Goal: Information Seeking & Learning: Learn about a topic

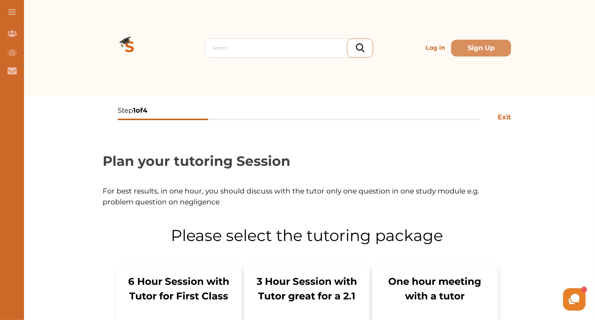
click at [439, 46] on p "Log in" at bounding box center [434, 47] width 25 height 15
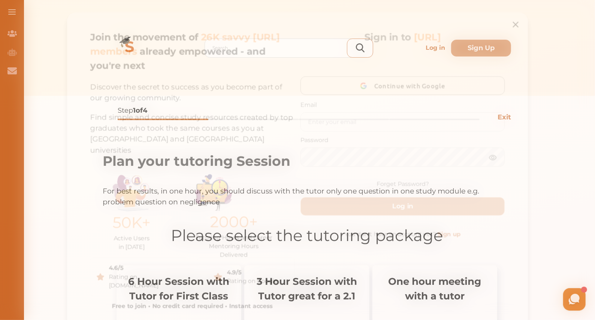
click at [518, 23] on icon at bounding box center [522, 20] width 10 height 10
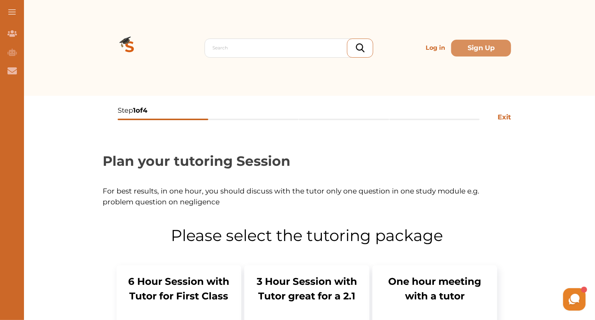
click at [441, 43] on p "Log in" at bounding box center [434, 47] width 25 height 15
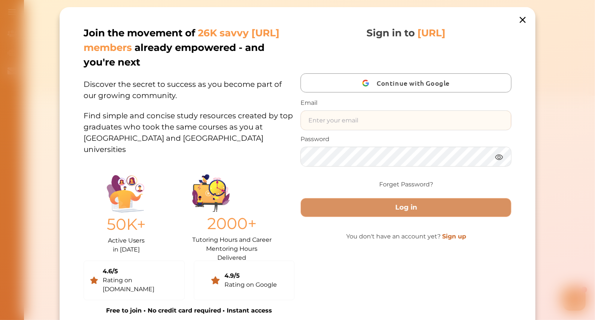
click at [422, 124] on input "text" at bounding box center [406, 120] width 210 height 19
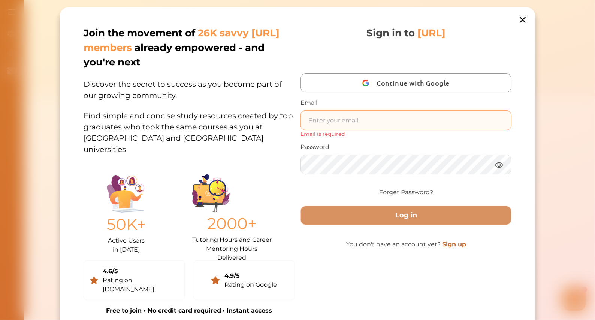
type input "nini.sarishvili@simplestudying.com"
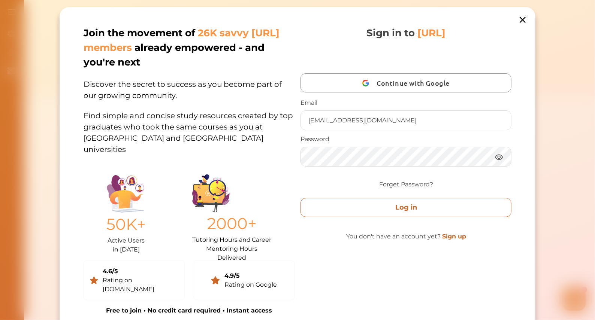
click at [357, 202] on button "Log in" at bounding box center [405, 207] width 211 height 19
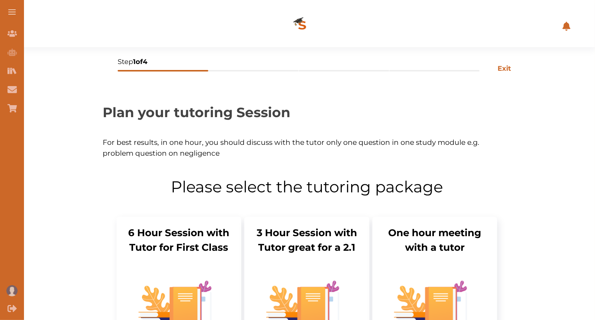
click at [300, 21] on img at bounding box center [302, 26] width 60 height 42
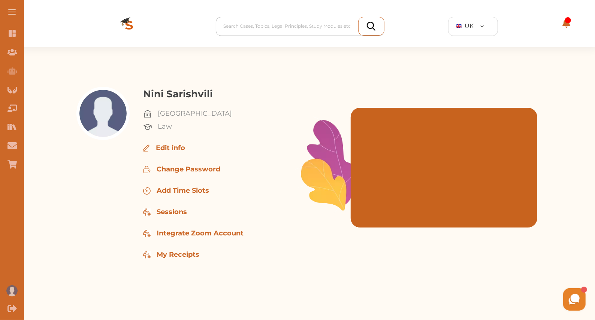
click at [254, 23] on div at bounding box center [302, 26] width 157 height 10
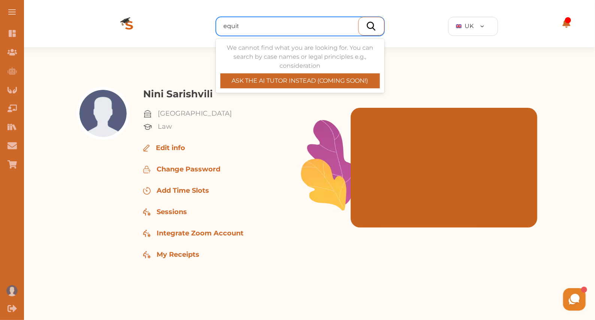
type input "equity"
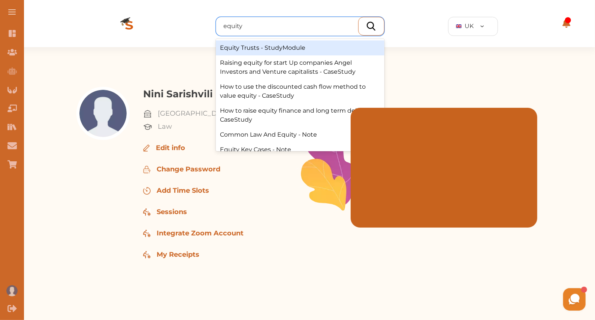
click at [270, 49] on div "Equity Trusts - StudyModule" at bounding box center [300, 47] width 169 height 15
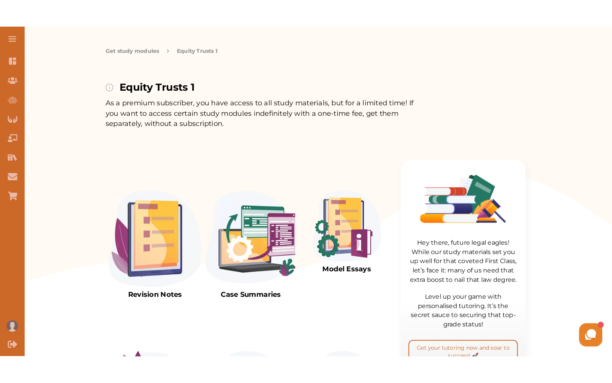
scroll to position [64, 0]
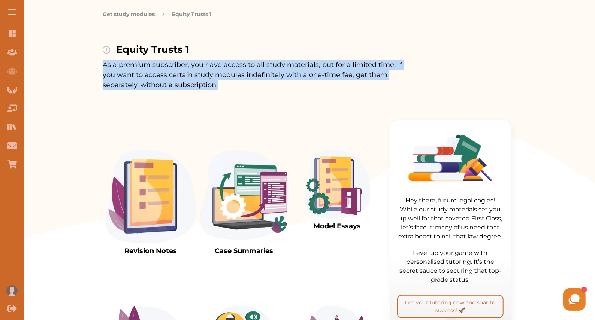
drag, startPoint x: 219, startPoint y: 88, endPoint x: 220, endPoint y: 59, distance: 28.8
click at [220, 59] on div "Equity Trusts 1 As a premium subscriber, you have access to all study materials…" at bounding box center [259, 66] width 312 height 48
click at [154, 200] on img at bounding box center [151, 196] width 90 height 93
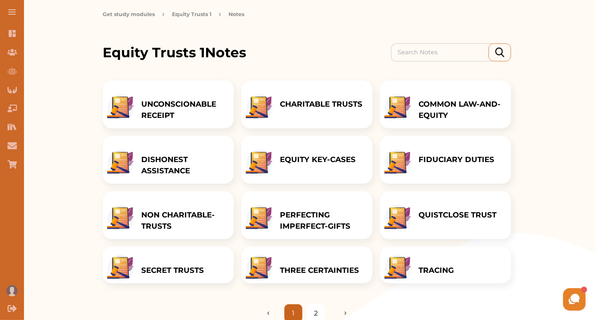
click at [310, 104] on p "CHARITABLE TRUSTS" at bounding box center [321, 103] width 82 height 11
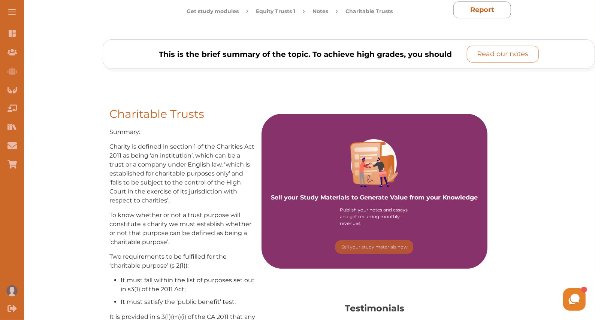
click at [509, 49] on p "Read our notes" at bounding box center [502, 54] width 51 height 10
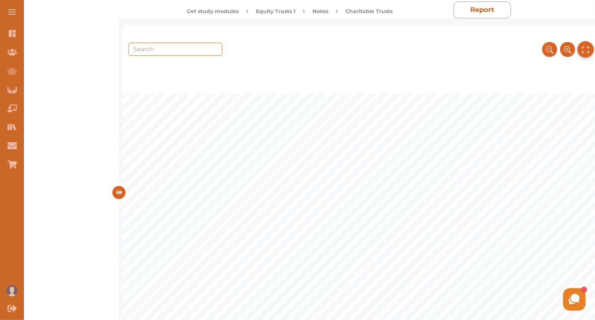
click at [588, 47] on icon at bounding box center [585, 49] width 8 height 12
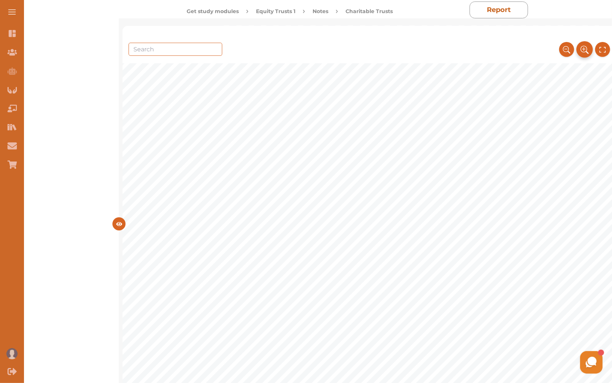
scroll to position [313, 0]
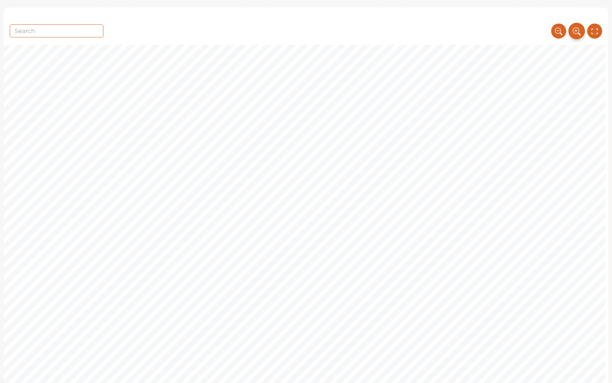
click at [575, 30] on icon at bounding box center [576, 31] width 8 height 12
click at [557, 32] on icon at bounding box center [558, 31] width 8 height 12
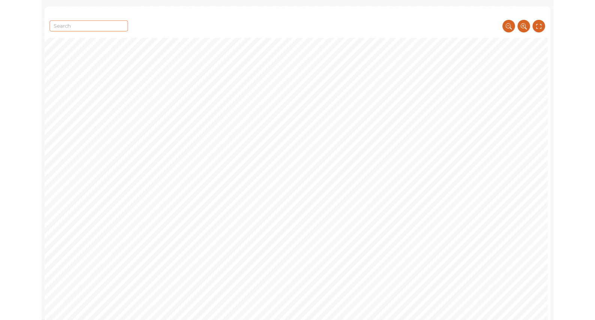
scroll to position [1053, 0]
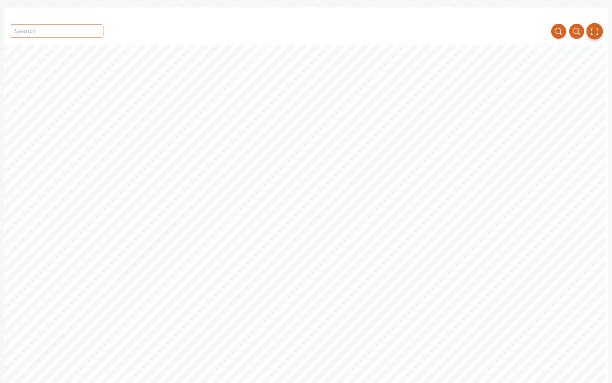
click at [590, 34] on icon at bounding box center [594, 31] width 8 height 12
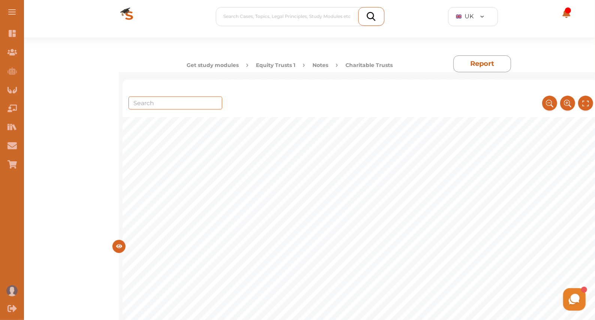
scroll to position [0, 0]
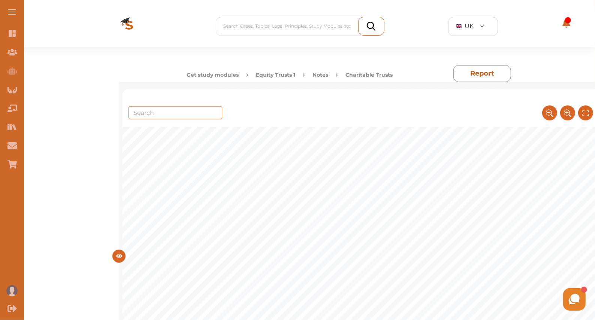
click at [271, 76] on button "Equity Trusts 1" at bounding box center [275, 75] width 39 height 8
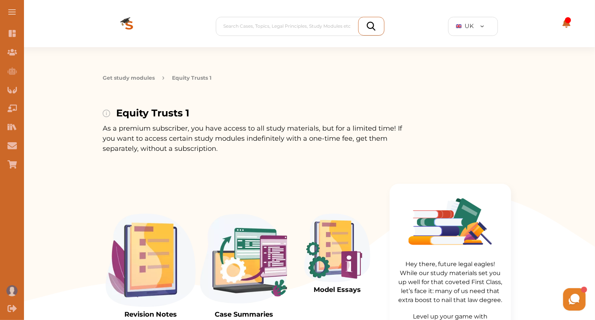
click at [131, 19] on img at bounding box center [129, 26] width 60 height 42
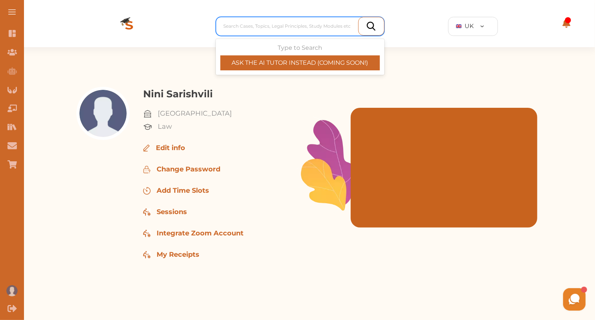
click at [268, 25] on div at bounding box center [302, 26] width 157 height 10
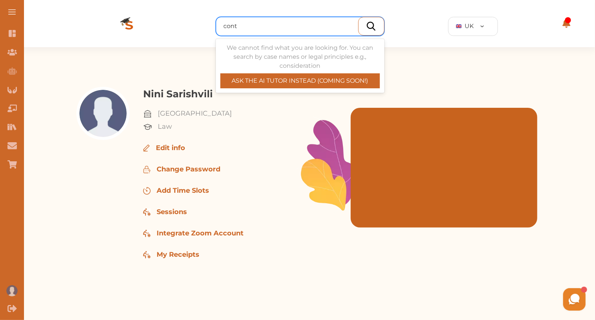
type input "contr"
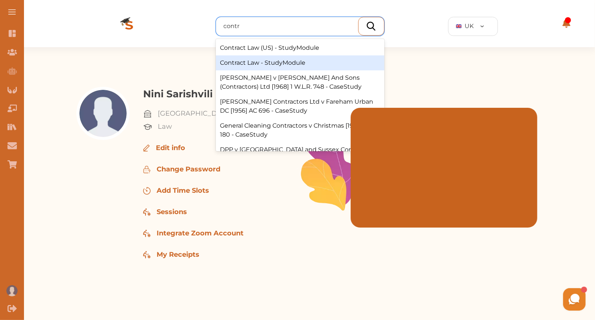
click at [304, 63] on div "Contract Law - StudyModule" at bounding box center [300, 62] width 169 height 15
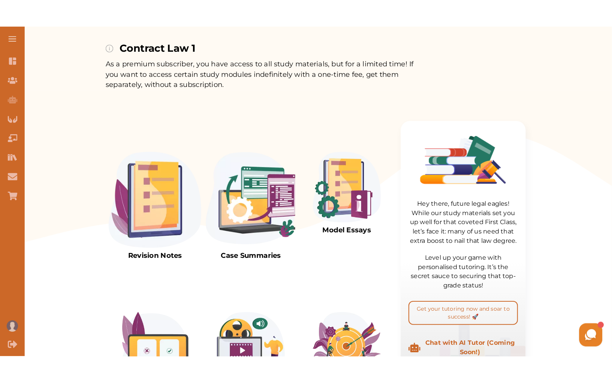
scroll to position [97, 0]
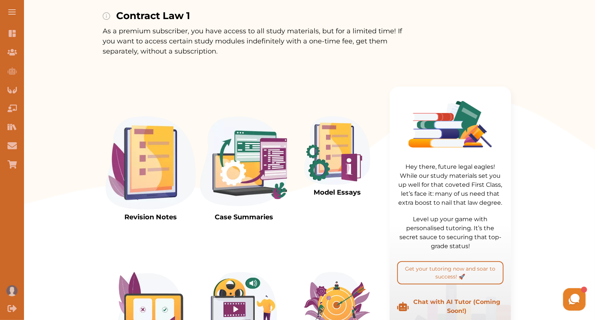
click at [329, 139] on img at bounding box center [337, 150] width 66 height 69
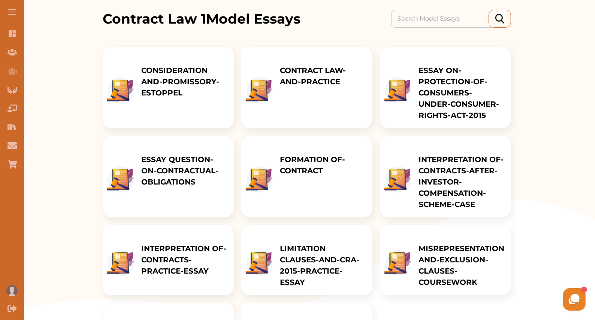
click at [336, 159] on p "FORMATION OF-CONTRACT" at bounding box center [322, 165] width 85 height 22
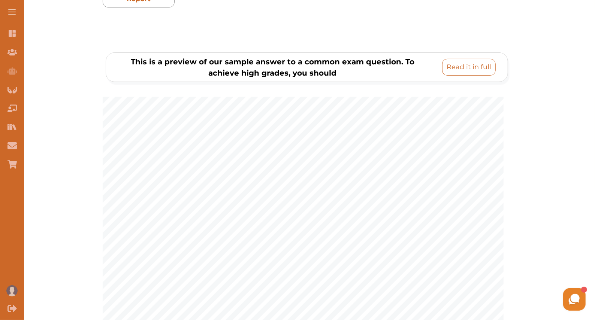
click at [455, 67] on p "Read it in full" at bounding box center [468, 67] width 45 height 10
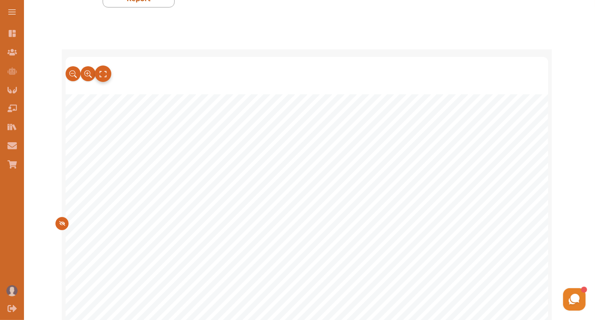
click at [107, 70] on button at bounding box center [103, 74] width 16 height 16
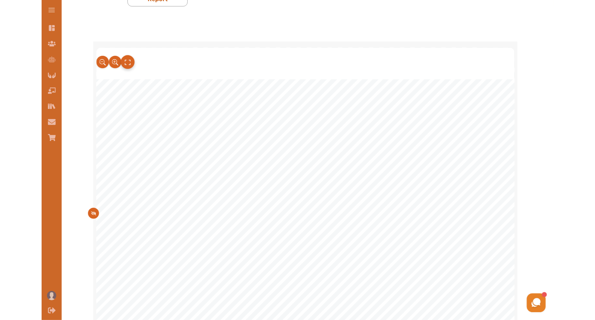
scroll to position [2209, 0]
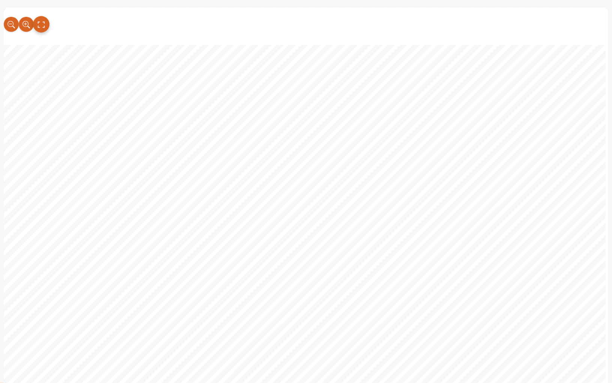
click at [39, 22] on icon at bounding box center [41, 25] width 7 height 6
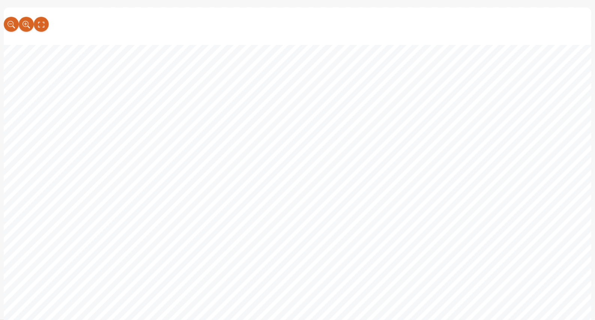
scroll to position [9, 0]
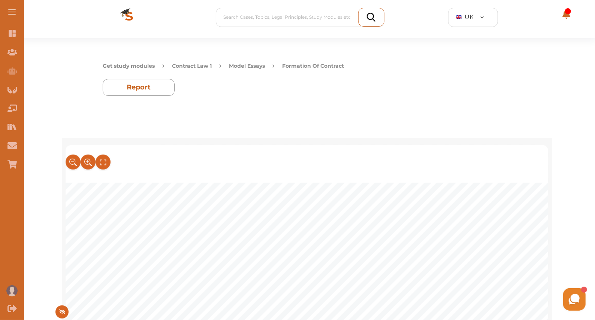
click at [194, 63] on button "Contract Law 1" at bounding box center [192, 66] width 40 height 8
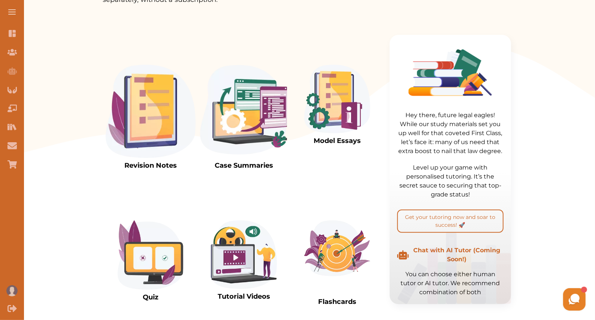
scroll to position [155, 0]
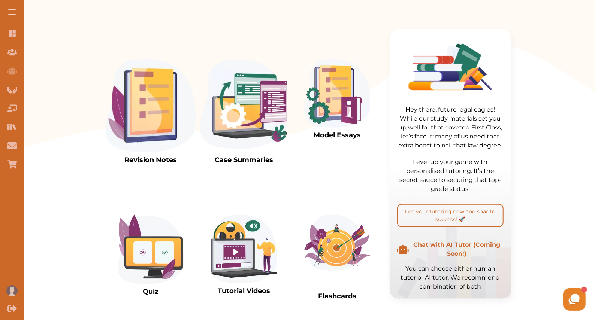
click at [249, 115] on img at bounding box center [244, 105] width 90 height 93
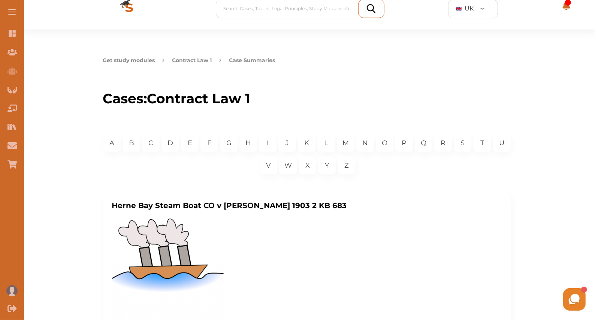
scroll to position [13, 0]
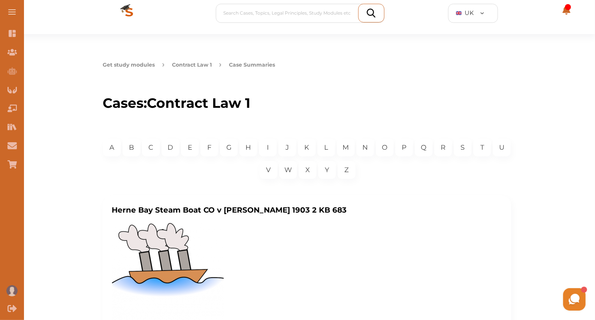
click at [185, 65] on button "Contract Law 1" at bounding box center [192, 65] width 40 height 8
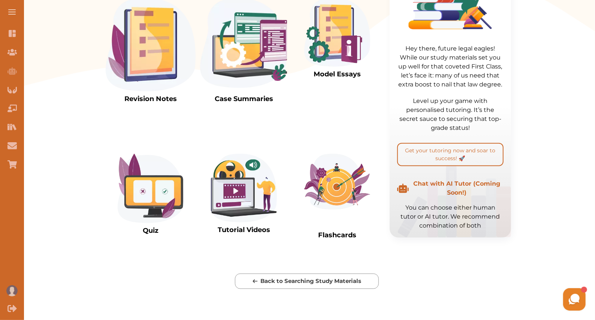
scroll to position [288, 0]
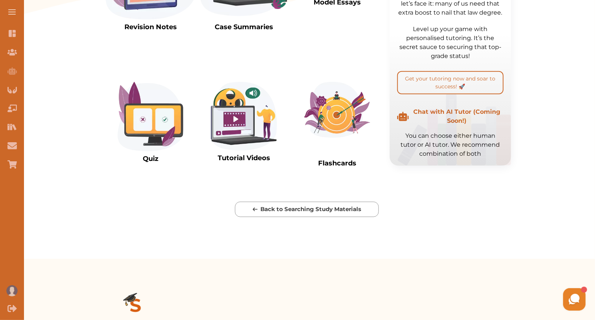
click at [324, 121] on img at bounding box center [337, 110] width 66 height 56
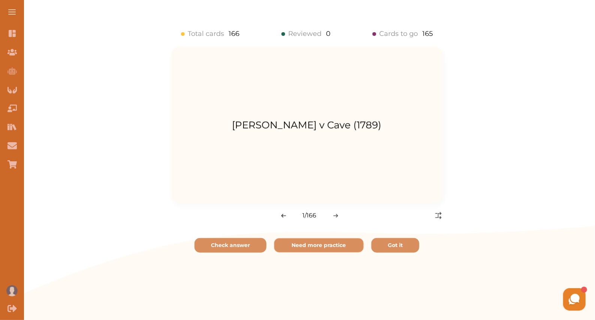
scroll to position [145, 0]
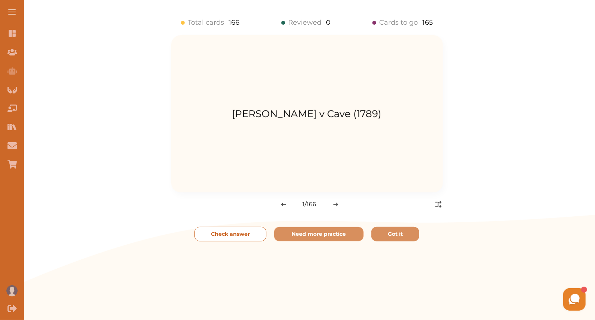
click at [231, 230] on p "Check answer" at bounding box center [230, 234] width 39 height 8
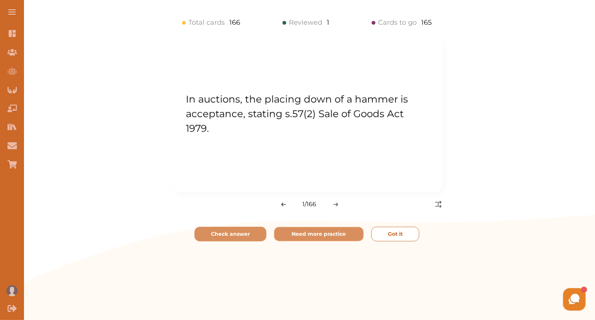
click at [417, 238] on button "Got it" at bounding box center [395, 234] width 48 height 15
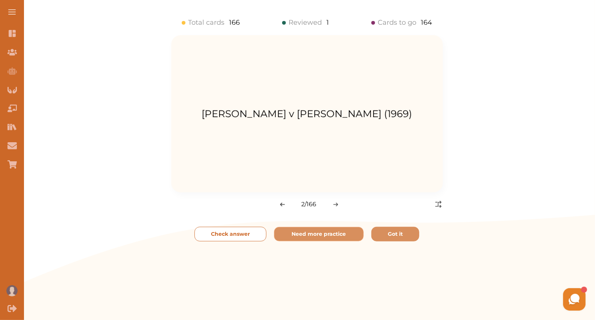
click at [240, 228] on button "Check answer" at bounding box center [230, 234] width 72 height 15
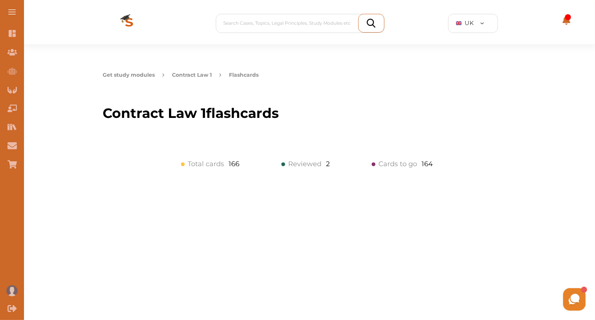
scroll to position [0, 0]
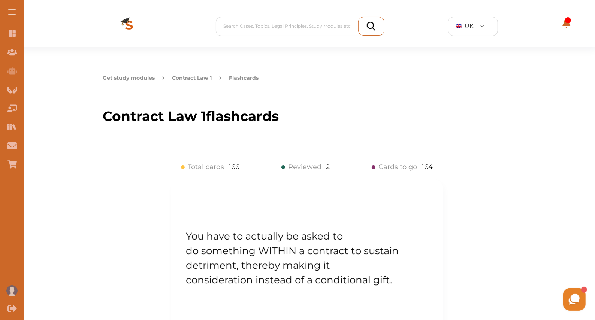
click at [131, 26] on img at bounding box center [129, 26] width 60 height 42
